Goal: Communication & Community: Participate in discussion

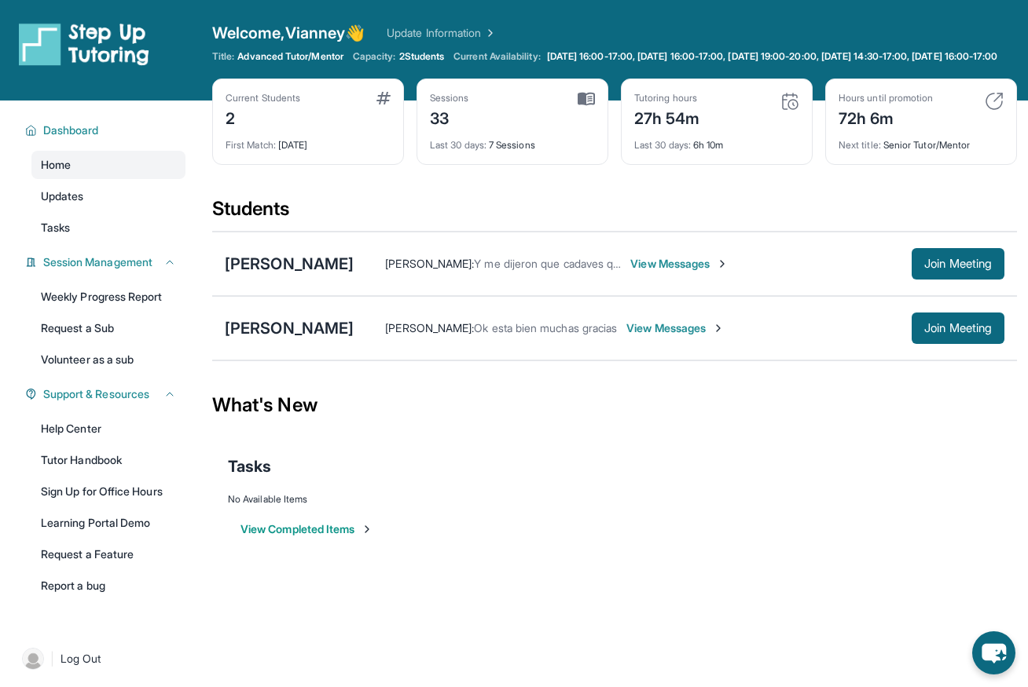
click at [644, 272] on span "View Messages" at bounding box center [679, 264] width 98 height 16
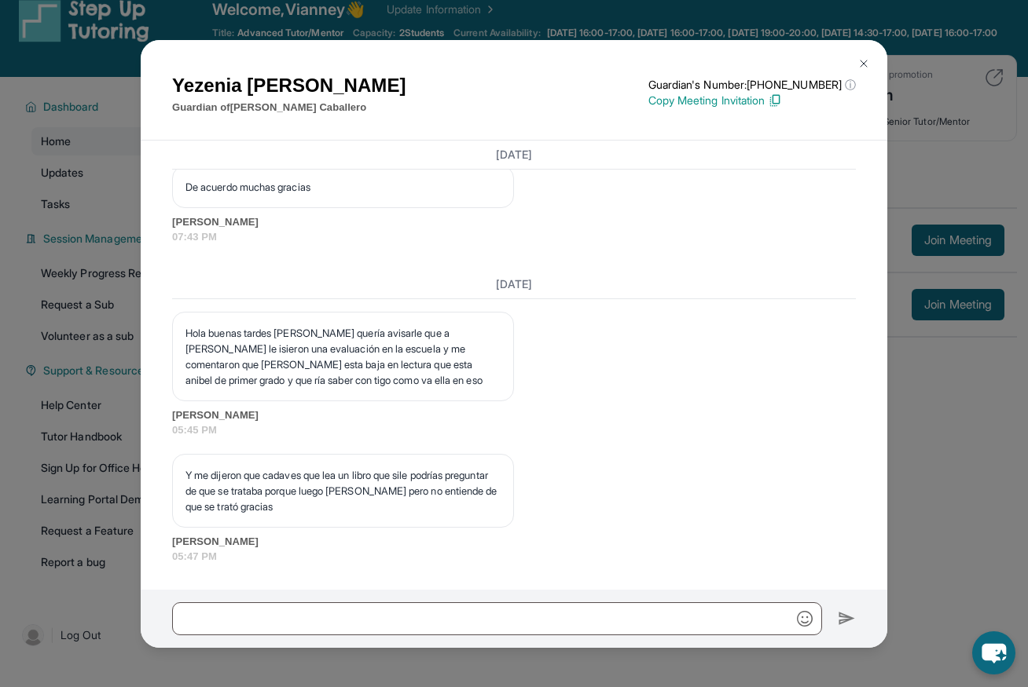
scroll to position [31, 0]
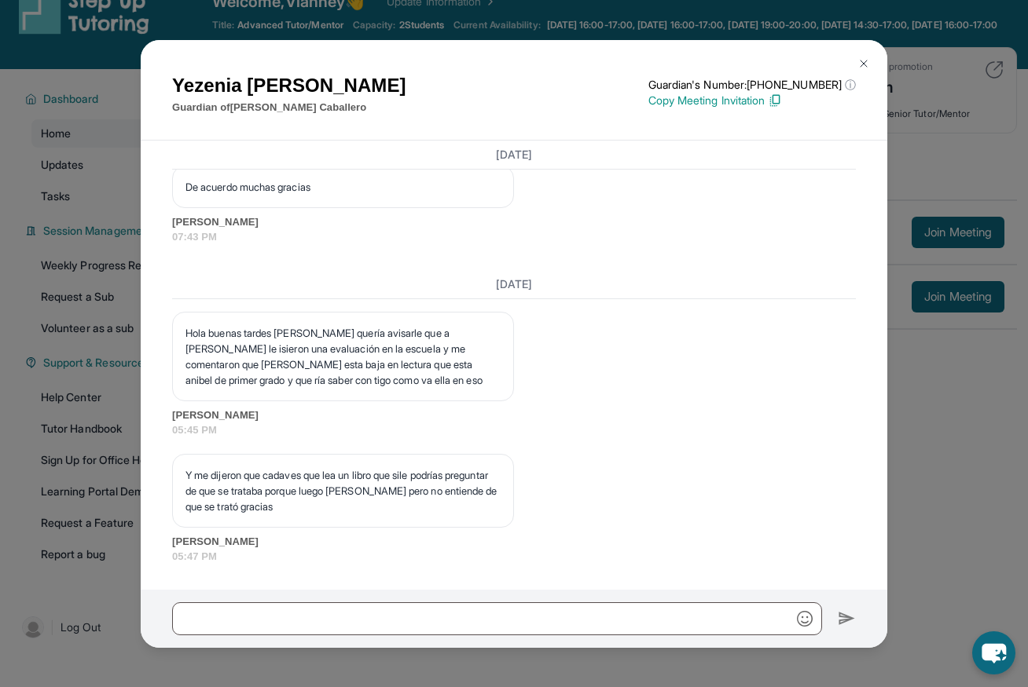
click at [730, 240] on span "07:43 PM" at bounding box center [514, 237] width 684 height 16
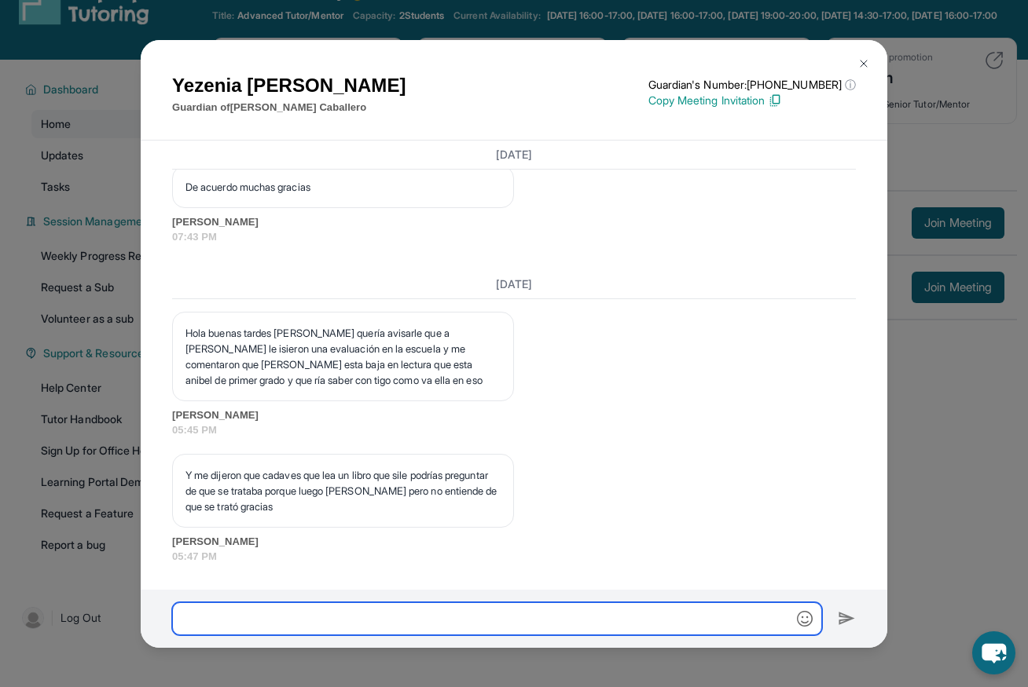
click at [287, 615] on input "text" at bounding box center [497, 619] width 650 height 33
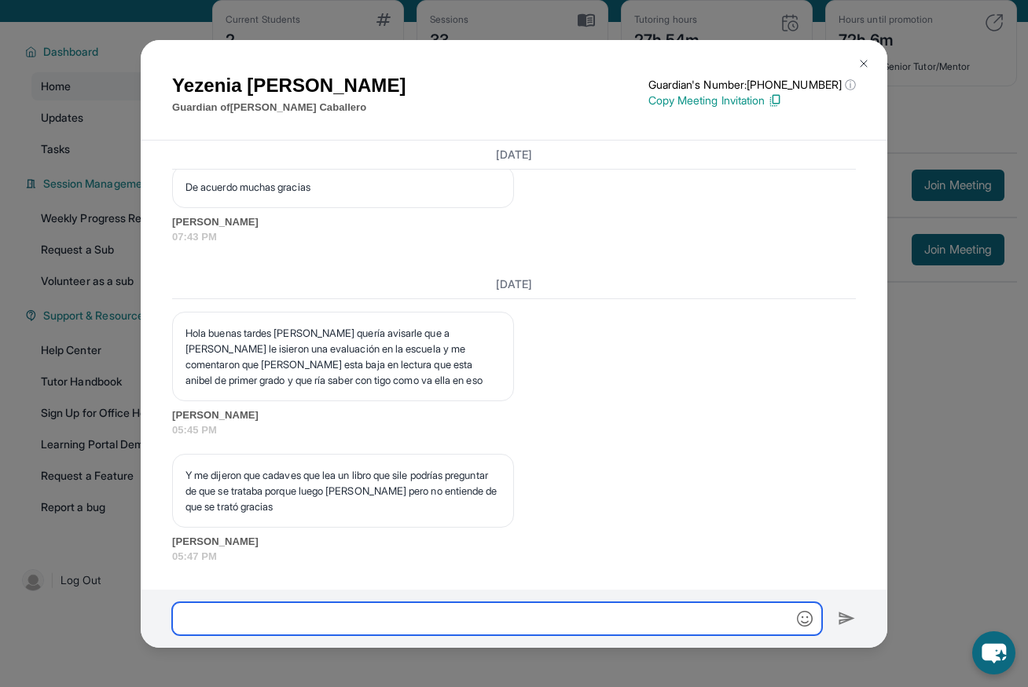
scroll to position [19481, 0]
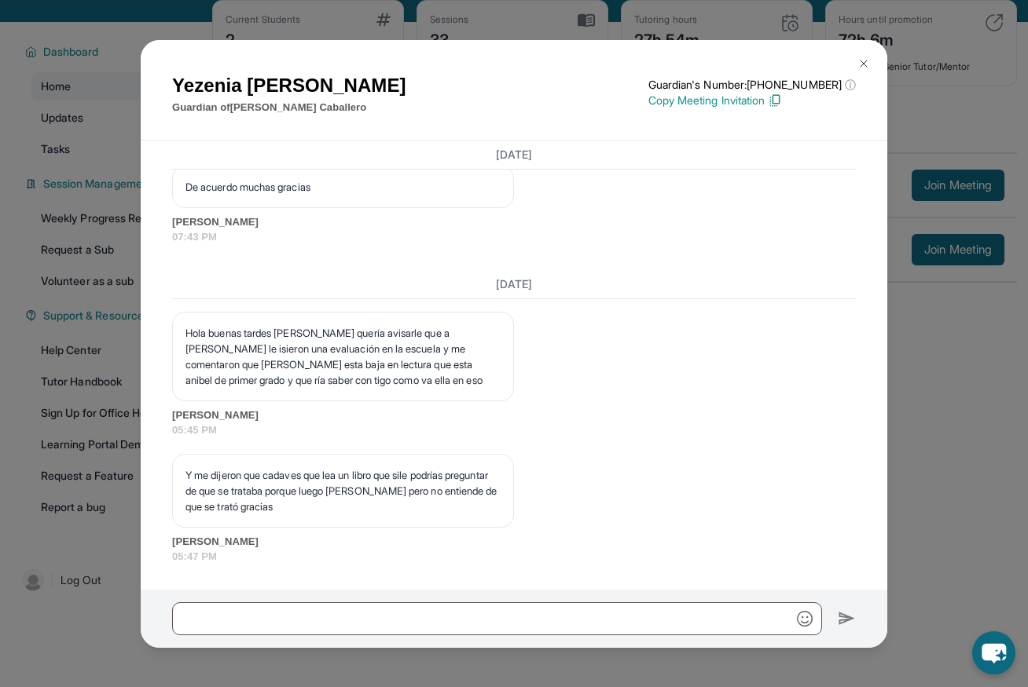
click at [861, 61] on img at bounding box center [863, 63] width 13 height 13
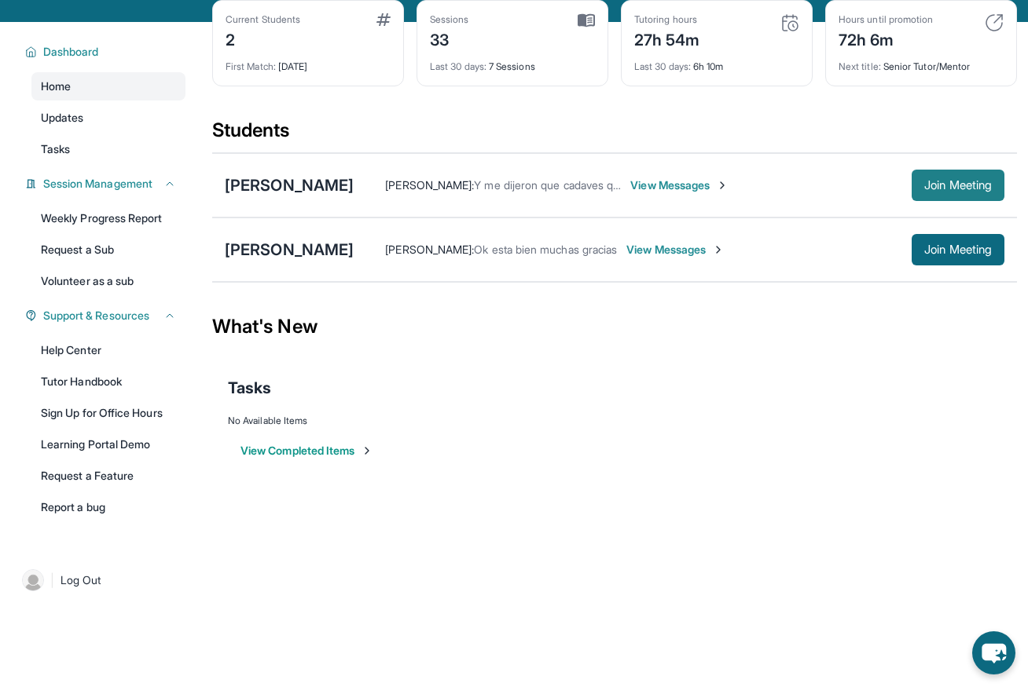
click at [948, 185] on button "Join Meeting" at bounding box center [957, 185] width 93 height 31
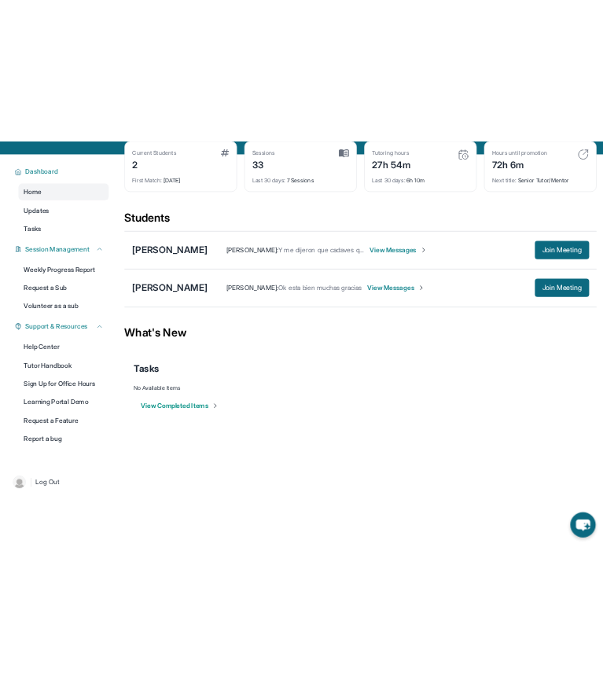
scroll to position [0, 0]
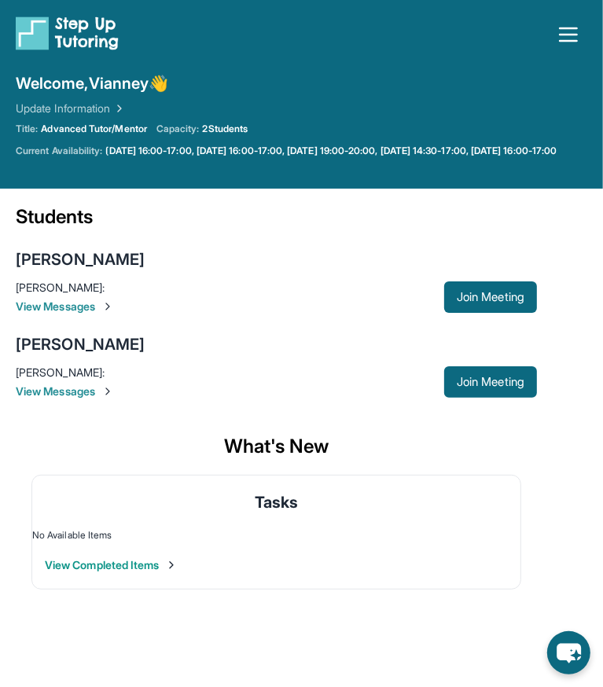
click at [76, 314] on span "View Messages" at bounding box center [230, 307] width 428 height 16
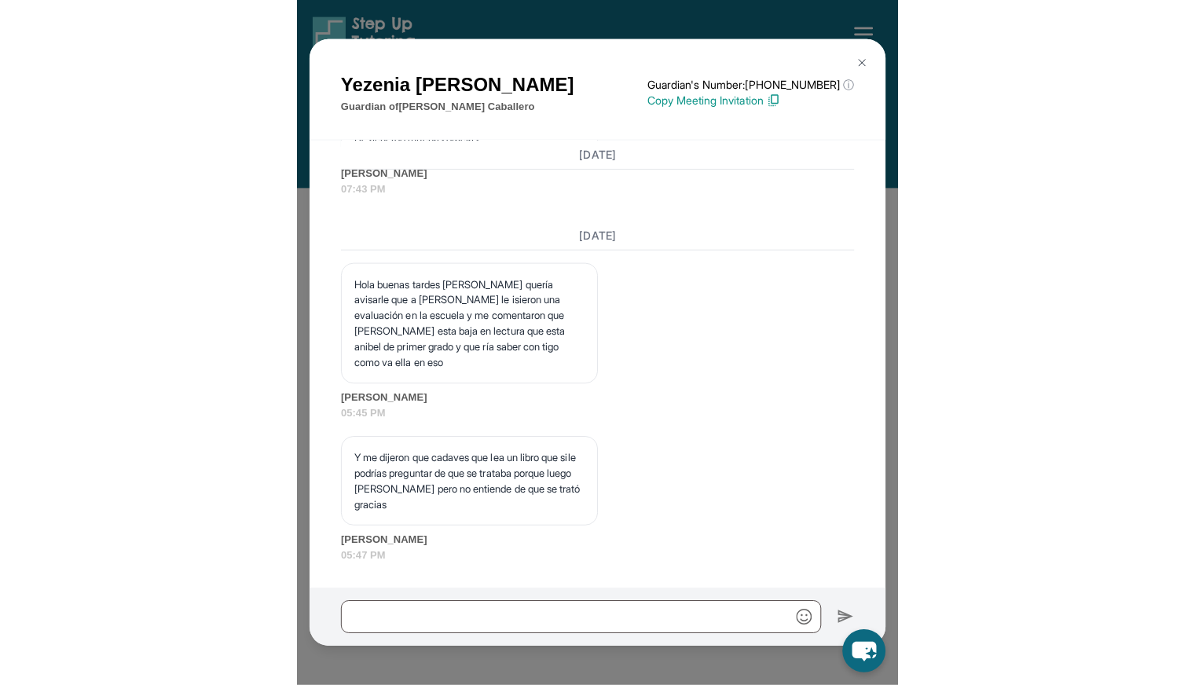
scroll to position [21980, 0]
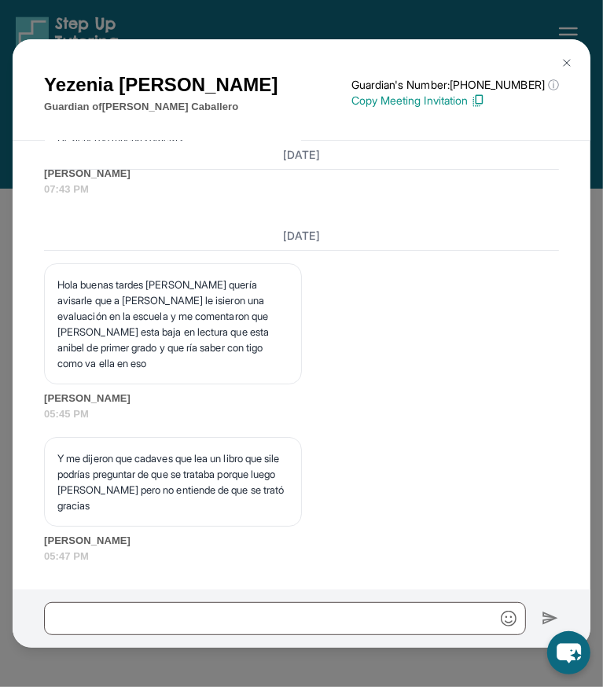
click at [105, 331] on p "Hola buenas tardes [PERSON_NAME] quería avisarle que a [PERSON_NAME] le isieron…" at bounding box center [172, 324] width 231 height 94
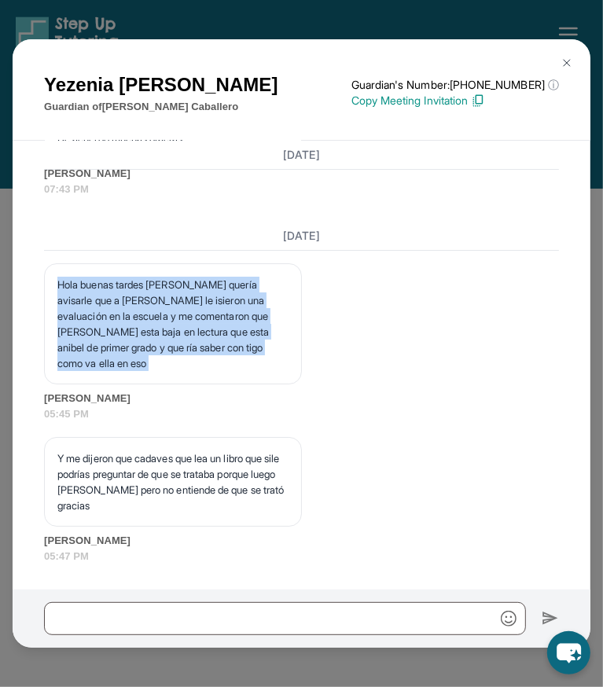
click at [105, 331] on p "Hola buenas tardes [PERSON_NAME] quería avisarle que a [PERSON_NAME] le isieron…" at bounding box center [172, 324] width 231 height 94
copy p "Hola buenas tardes [PERSON_NAME] quería avisarle que a [PERSON_NAME] le isieron…"
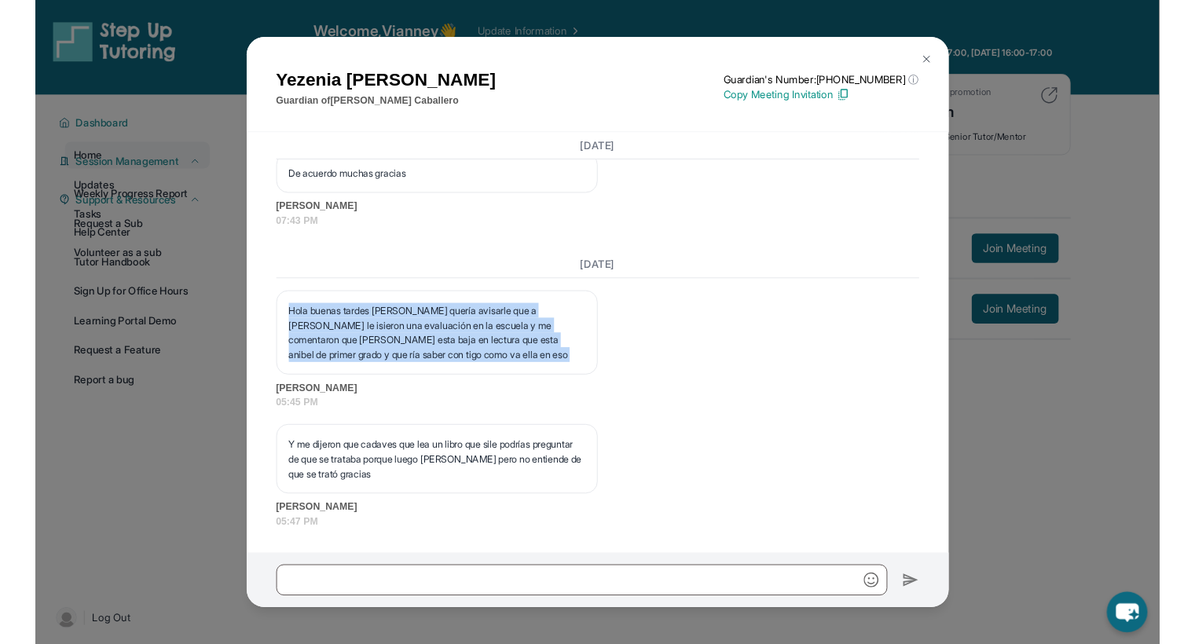
scroll to position [19482, 0]
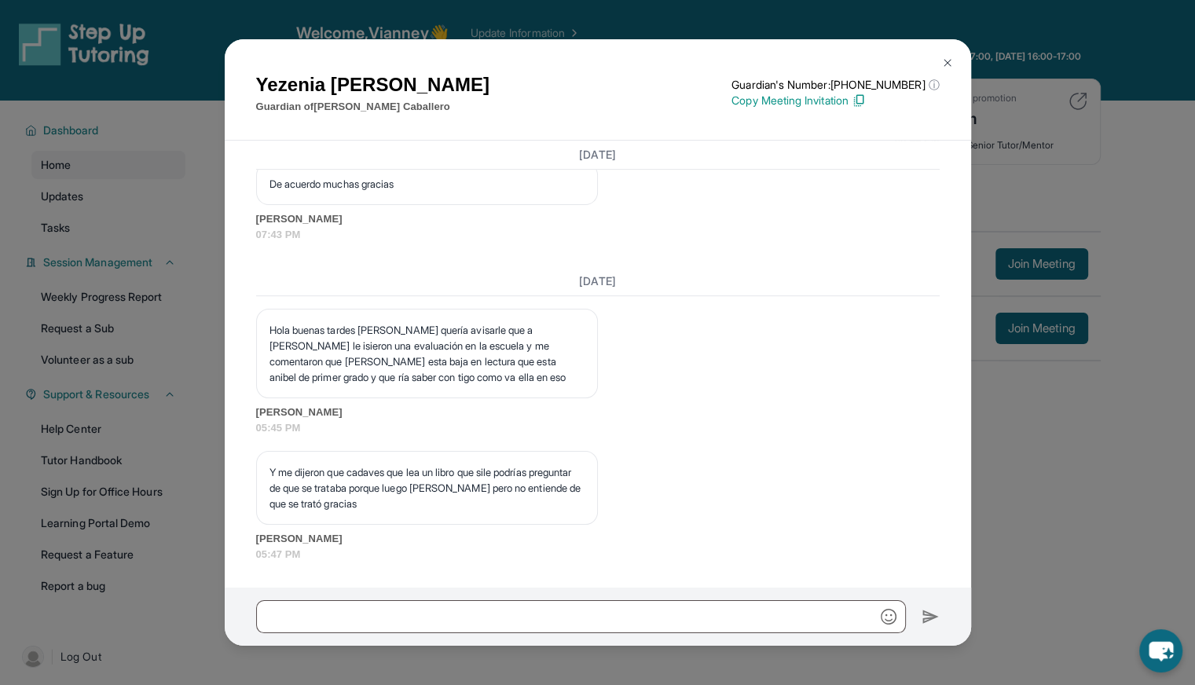
click at [417, 506] on p "Y me dijeron que cadaves que lea un libro que sile podrías preguntar de que se …" at bounding box center [426, 487] width 315 height 47
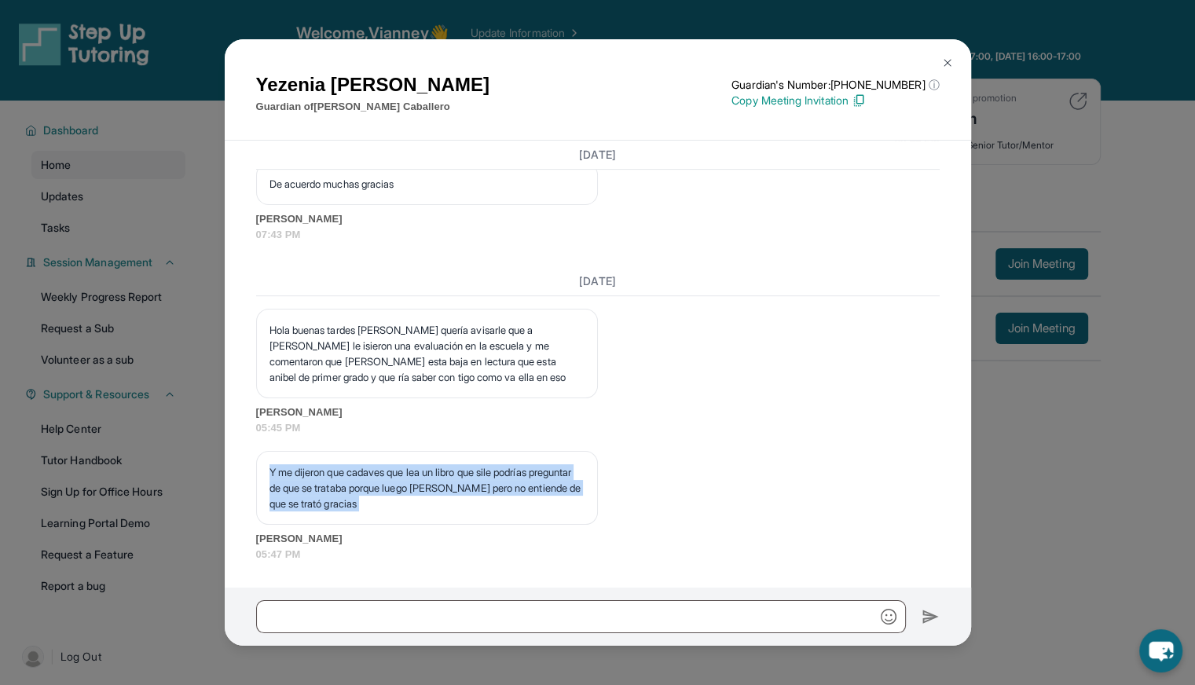
click at [417, 506] on p "Y me dijeron que cadaves que lea un libro que sile podrías preguntar de que se …" at bounding box center [426, 487] width 315 height 47
copy p "Y me dijeron que cadaves que lea un libro que sile podrías preguntar de que se …"
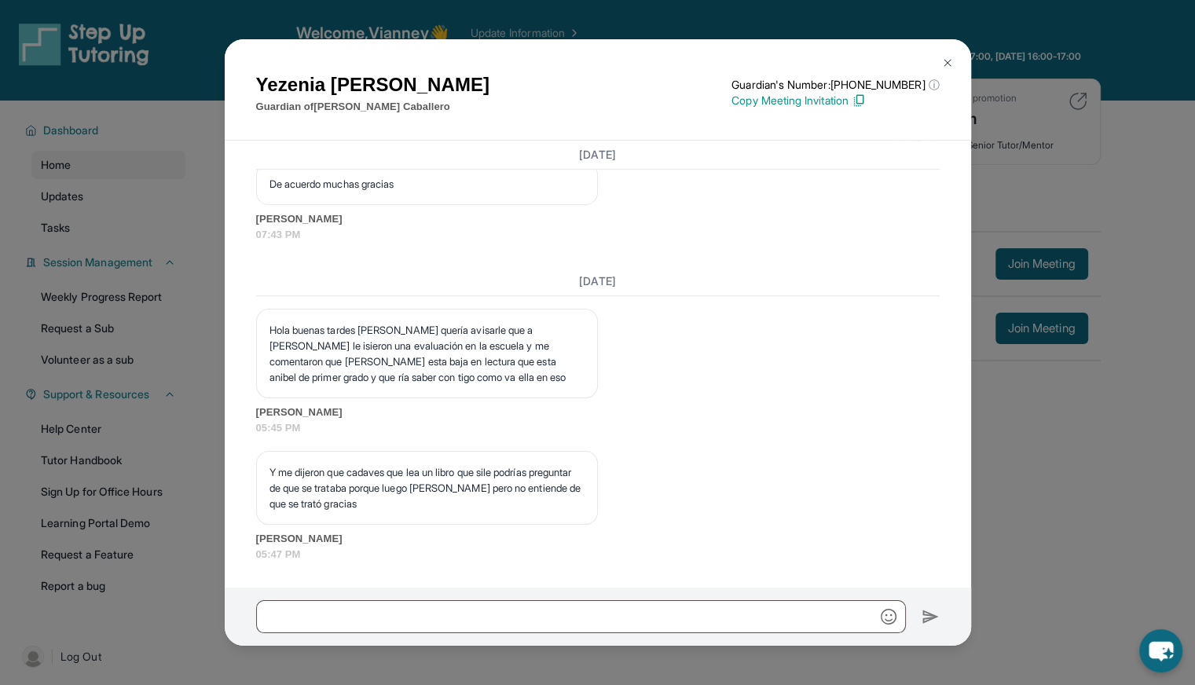
click at [699, 244] on div "[DATE] <p>**Nuevo Chat de Tutoría de Step Up**: ¡Hola Yezenia! Este es el inici…" at bounding box center [598, 364] width 746 height 447
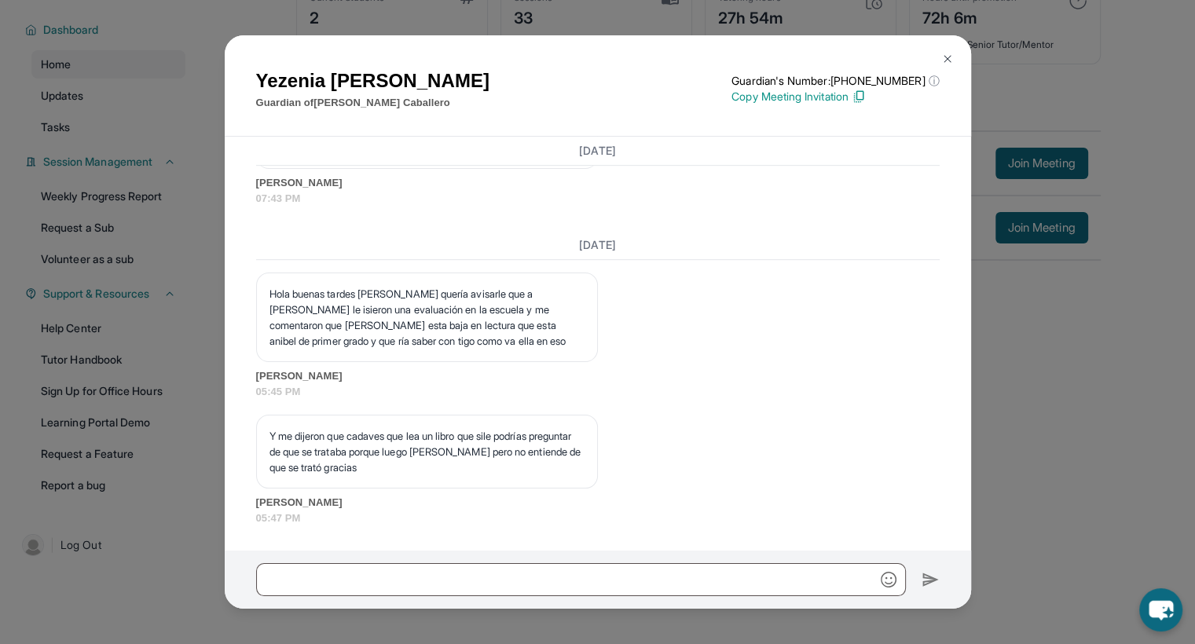
scroll to position [19515, 0]
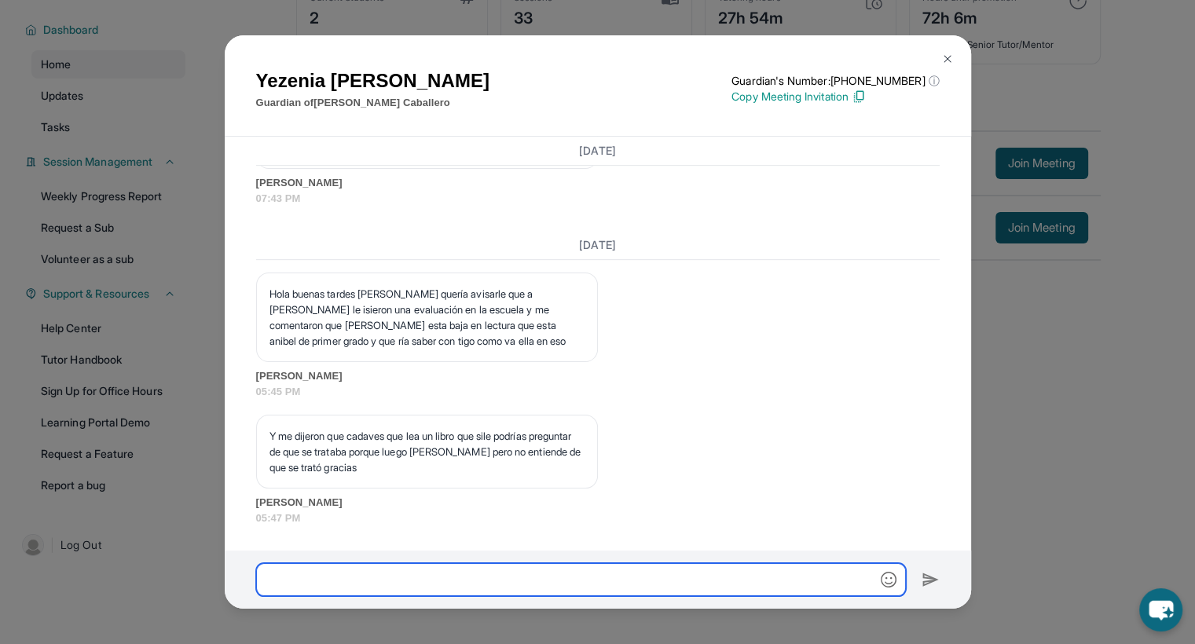
click at [351, 576] on input "text" at bounding box center [581, 579] width 650 height 33
paste input "**********"
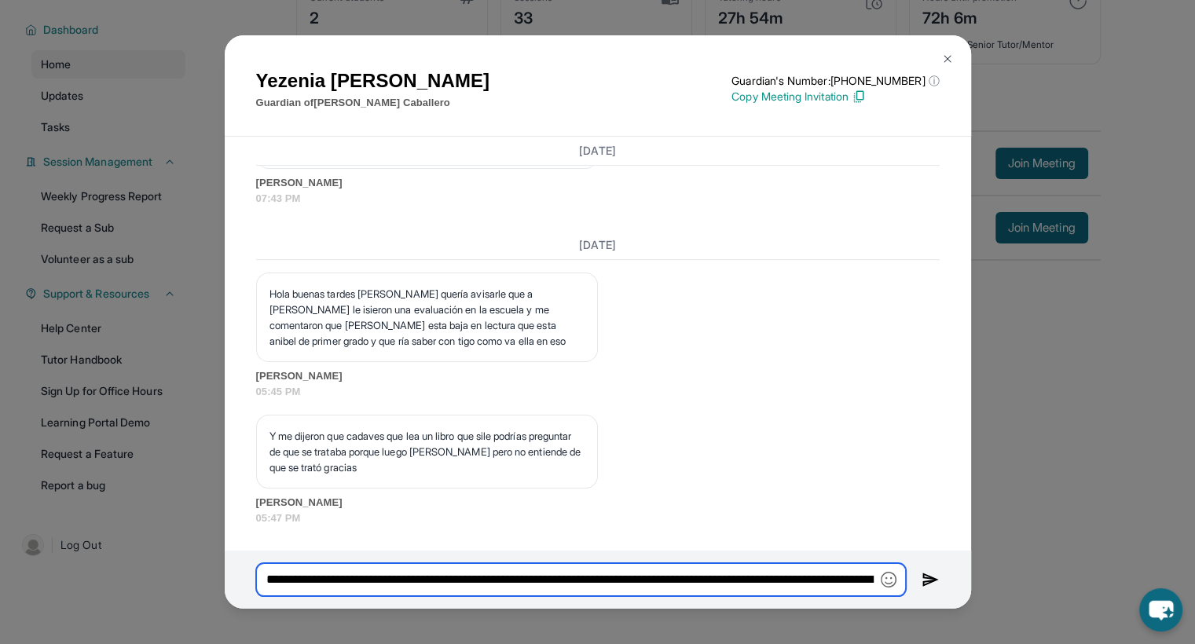
scroll to position [0, 1202]
click at [768, 588] on input "**********" at bounding box center [581, 579] width 650 height 33
drag, startPoint x: 783, startPoint y: 586, endPoint x: 666, endPoint y: 595, distance: 116.6
click at [666, 595] on input "**********" at bounding box center [581, 579] width 650 height 33
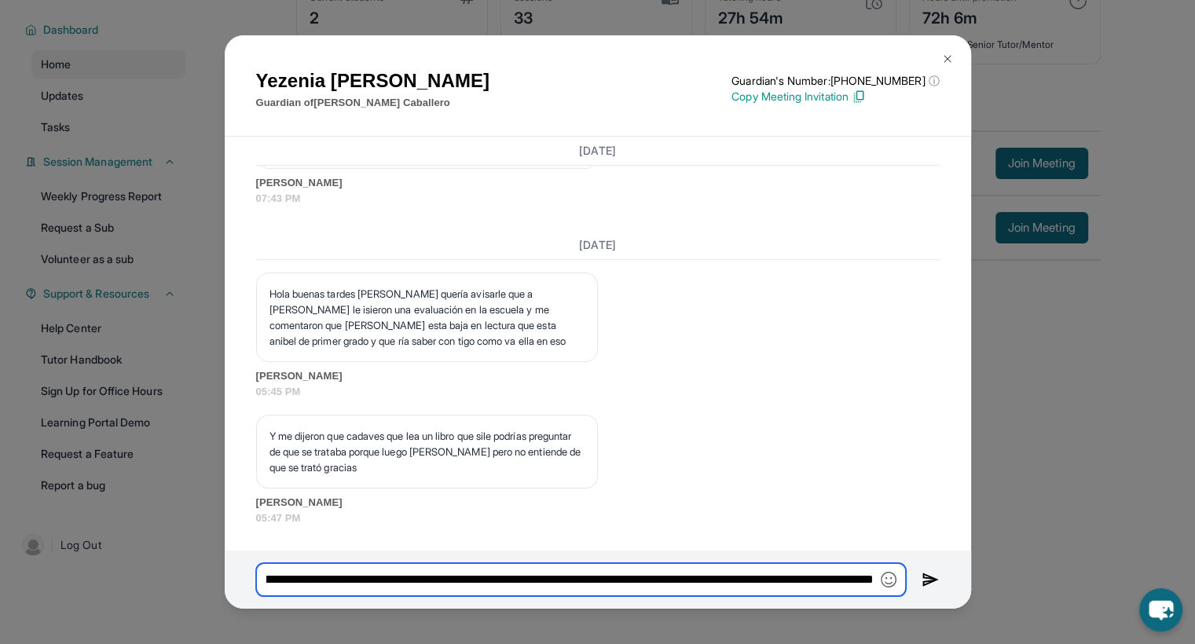
click at [874, 582] on input "**********" at bounding box center [581, 579] width 650 height 33
type input "**********"
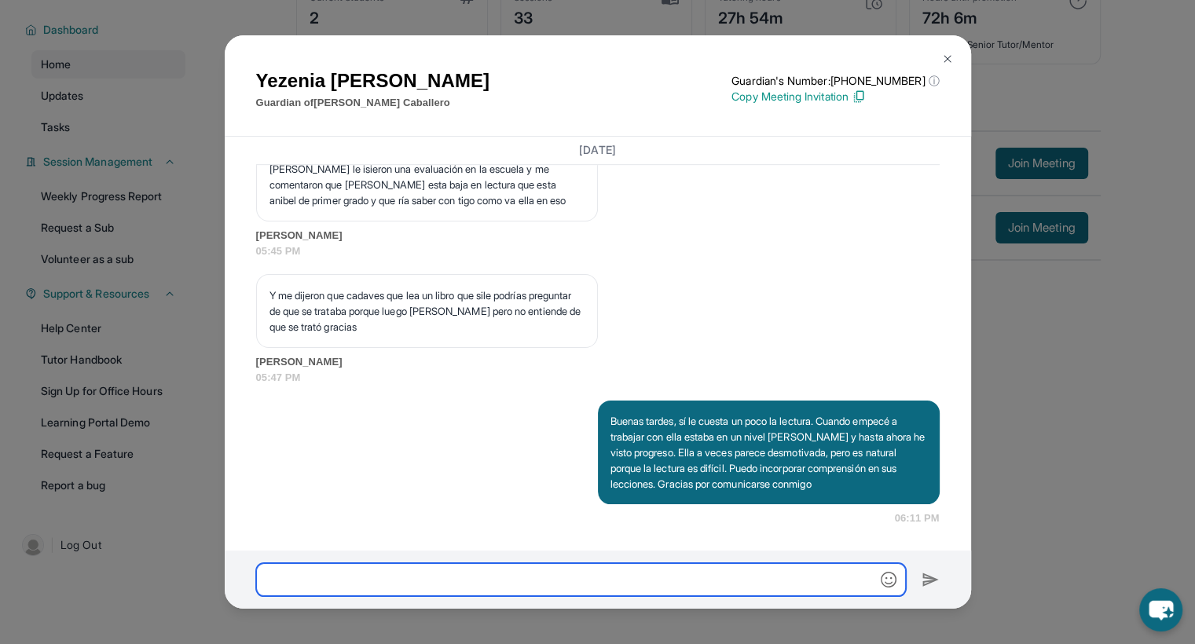
scroll to position [19672, 0]
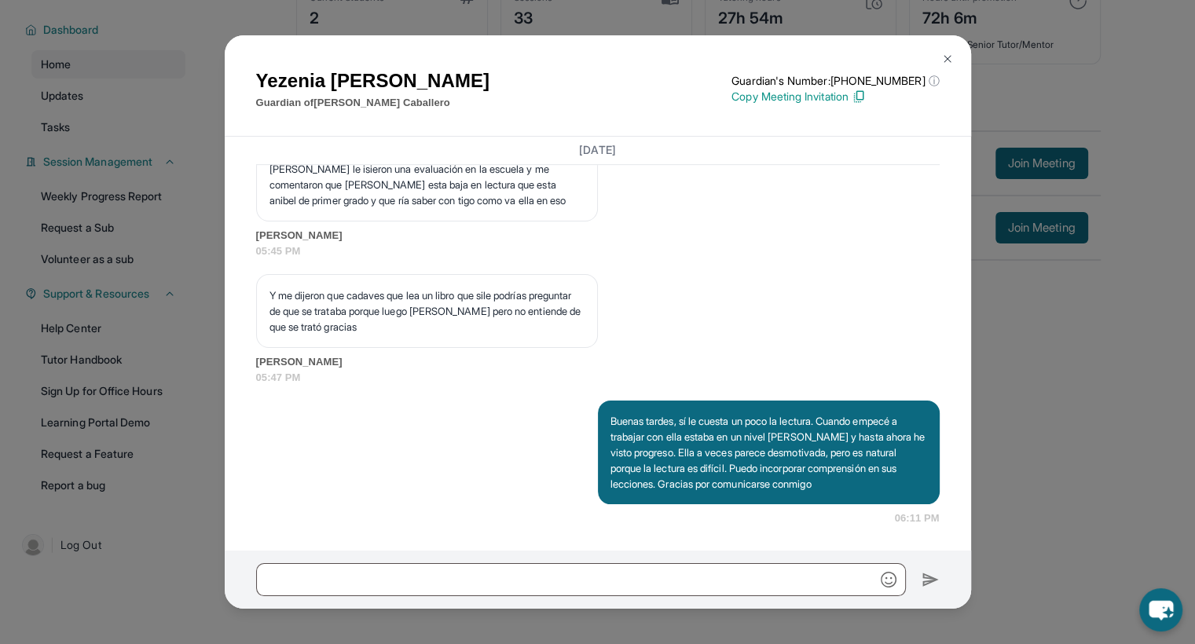
click at [939, 52] on button at bounding box center [947, 58] width 31 height 31
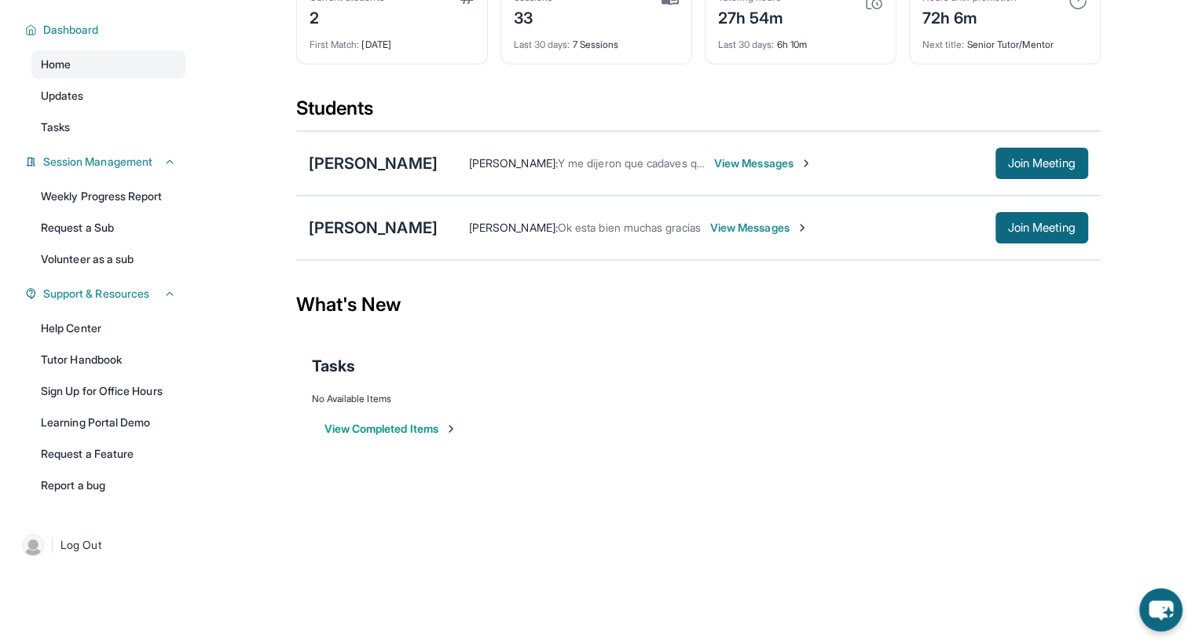
scroll to position [0, 0]
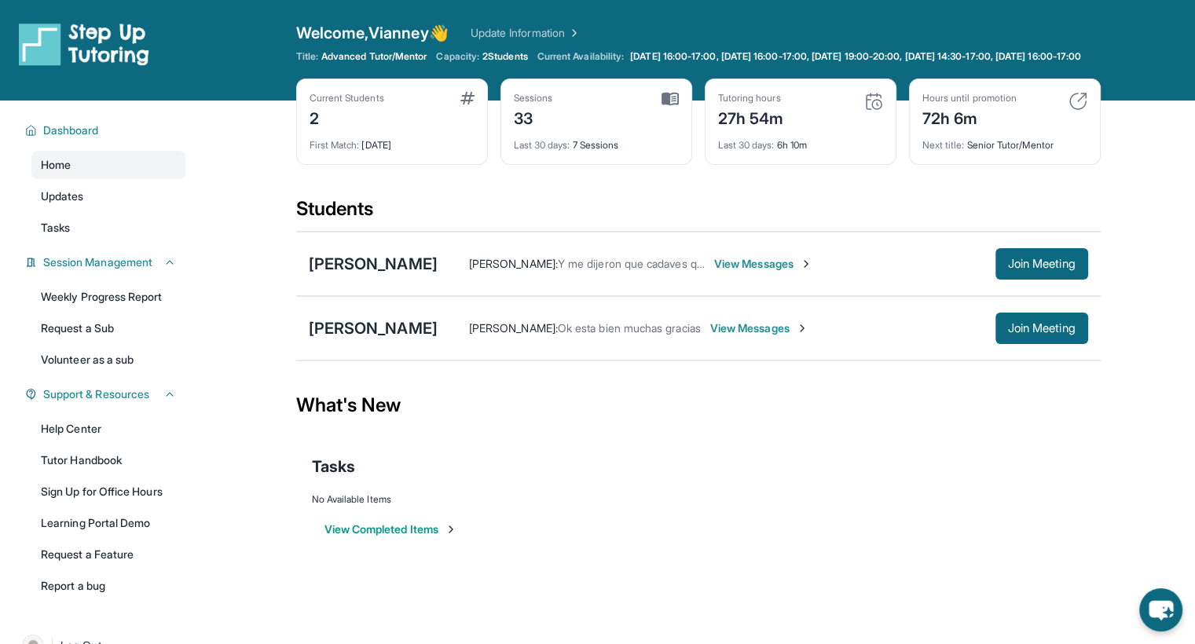
click at [731, 272] on span "View Messages" at bounding box center [763, 264] width 98 height 16
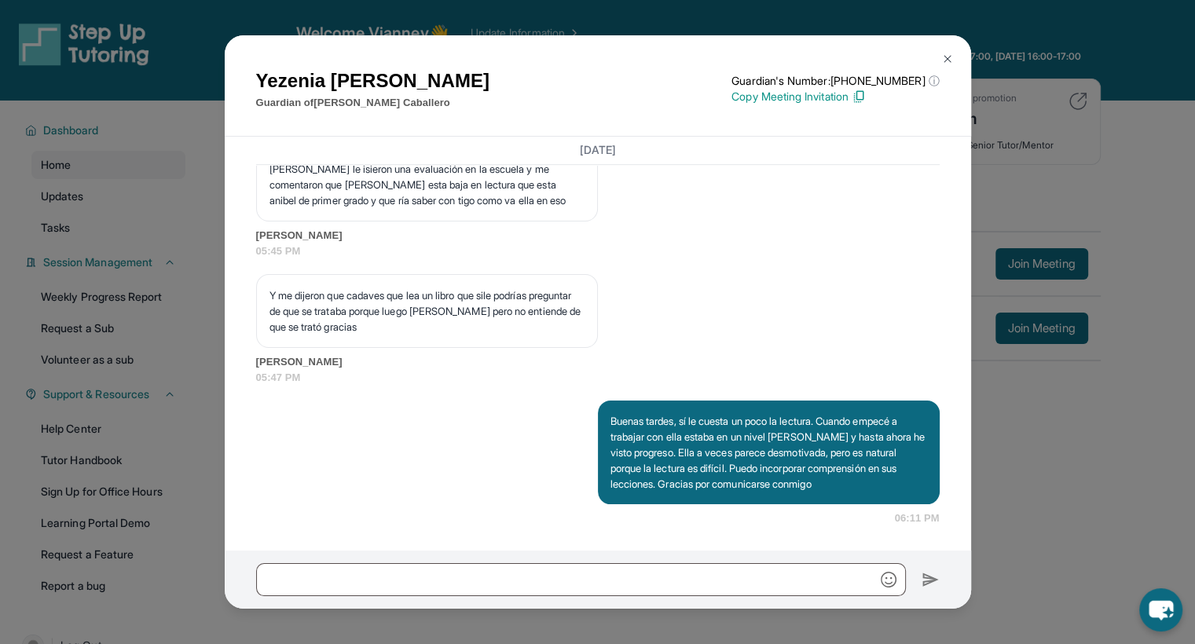
scroll to position [19, 0]
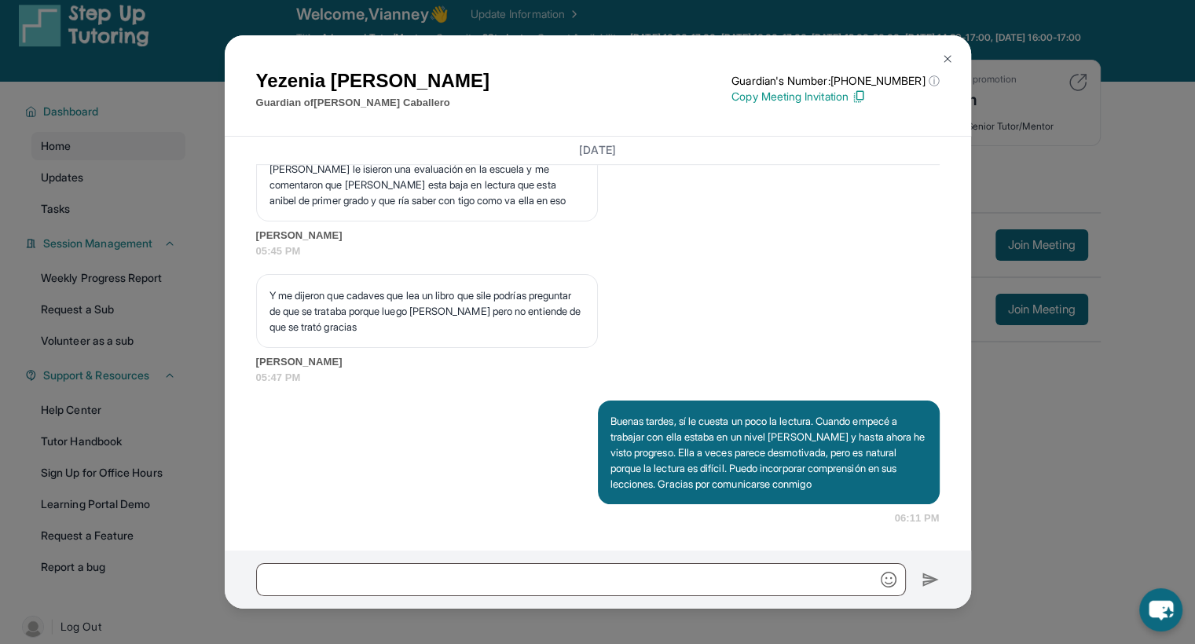
click at [940, 63] on button at bounding box center [947, 58] width 31 height 31
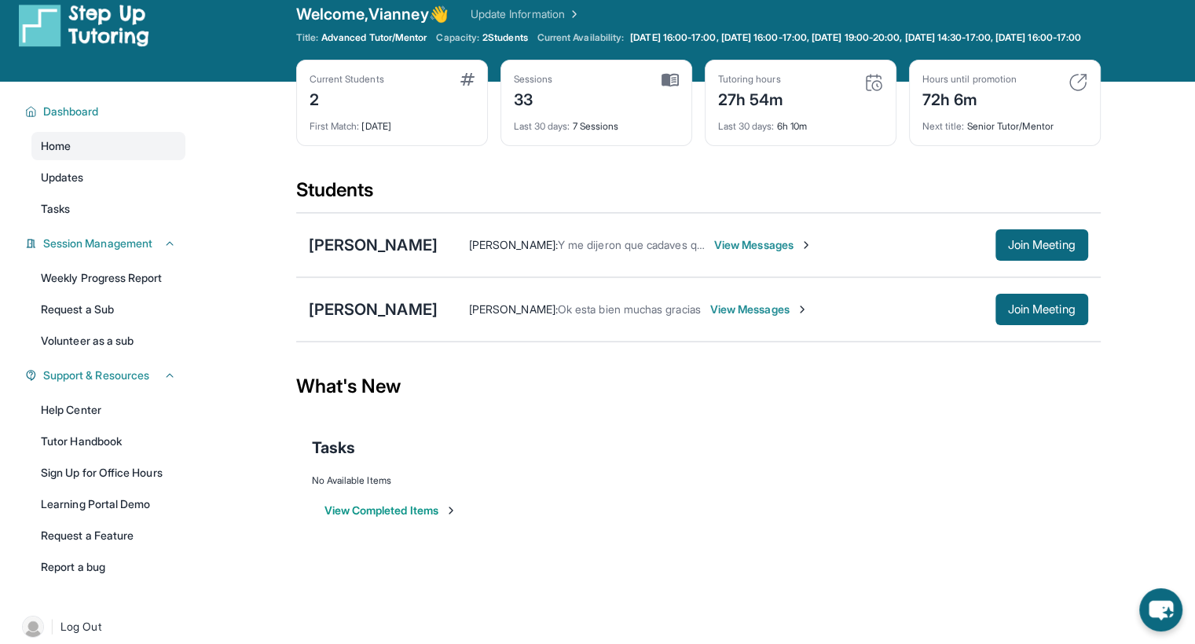
click at [754, 253] on span "View Messages" at bounding box center [763, 245] width 98 height 16
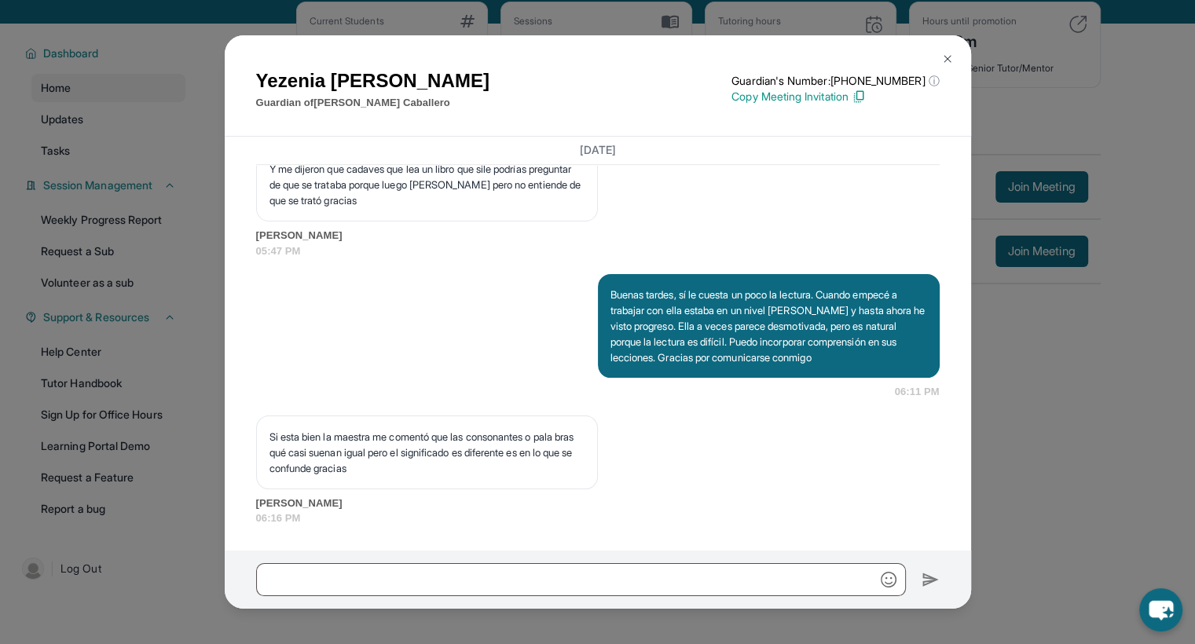
scroll to position [78, 0]
click at [513, 287] on div "Buenas tardes, sí le cuesta un poco la lectura. Cuando empecé a trabajar con el…" at bounding box center [598, 337] width 684 height 126
click at [1009, 136] on div "[PERSON_NAME] Guardian of [PERSON_NAME] Guardian's Number: [PHONE_NUMBER] ⓘ Thi…" at bounding box center [597, 322] width 1195 height 644
